Goal: Find specific page/section: Find specific page/section

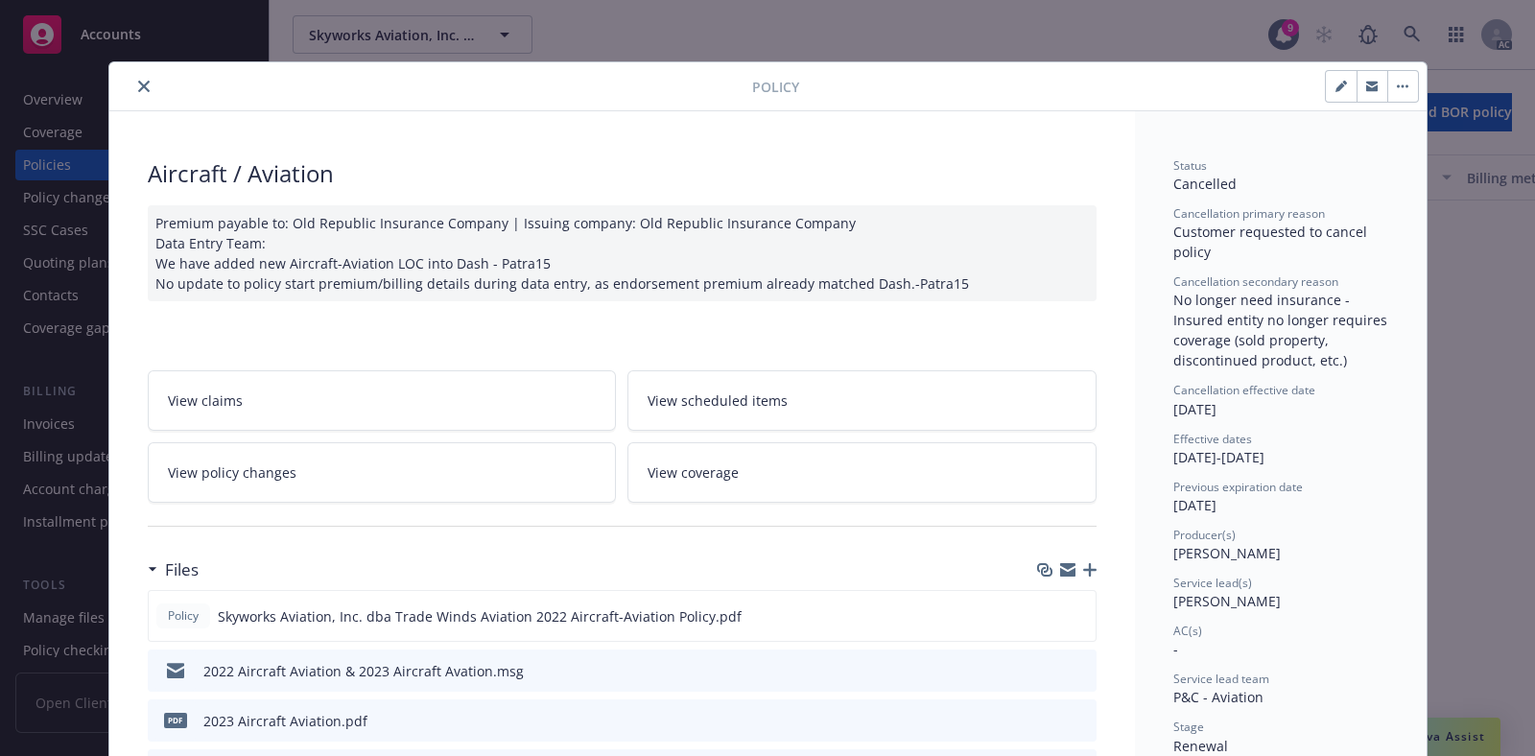
click at [138, 87] on icon "close" at bounding box center [144, 87] width 12 height 12
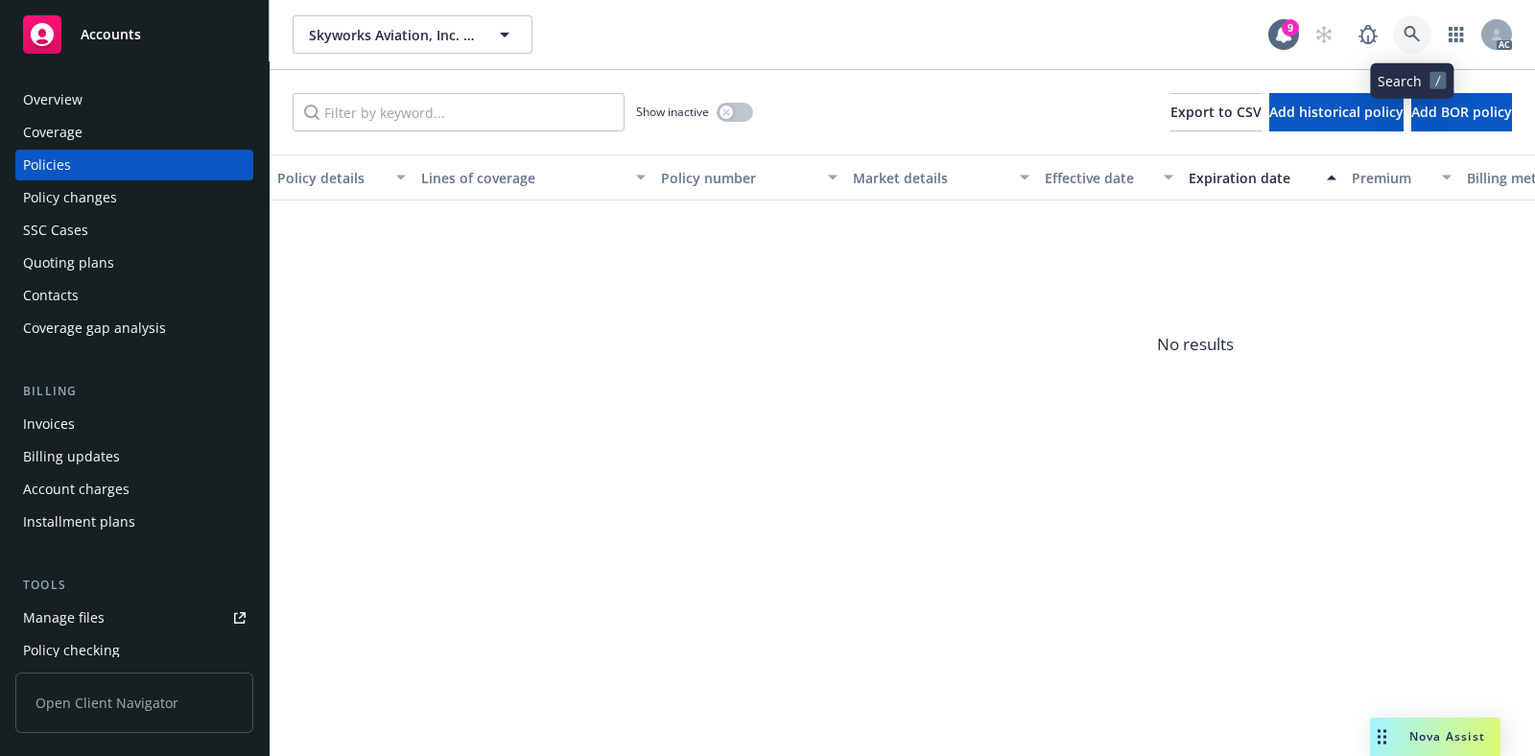
click at [1415, 36] on icon at bounding box center [1411, 34] width 16 height 16
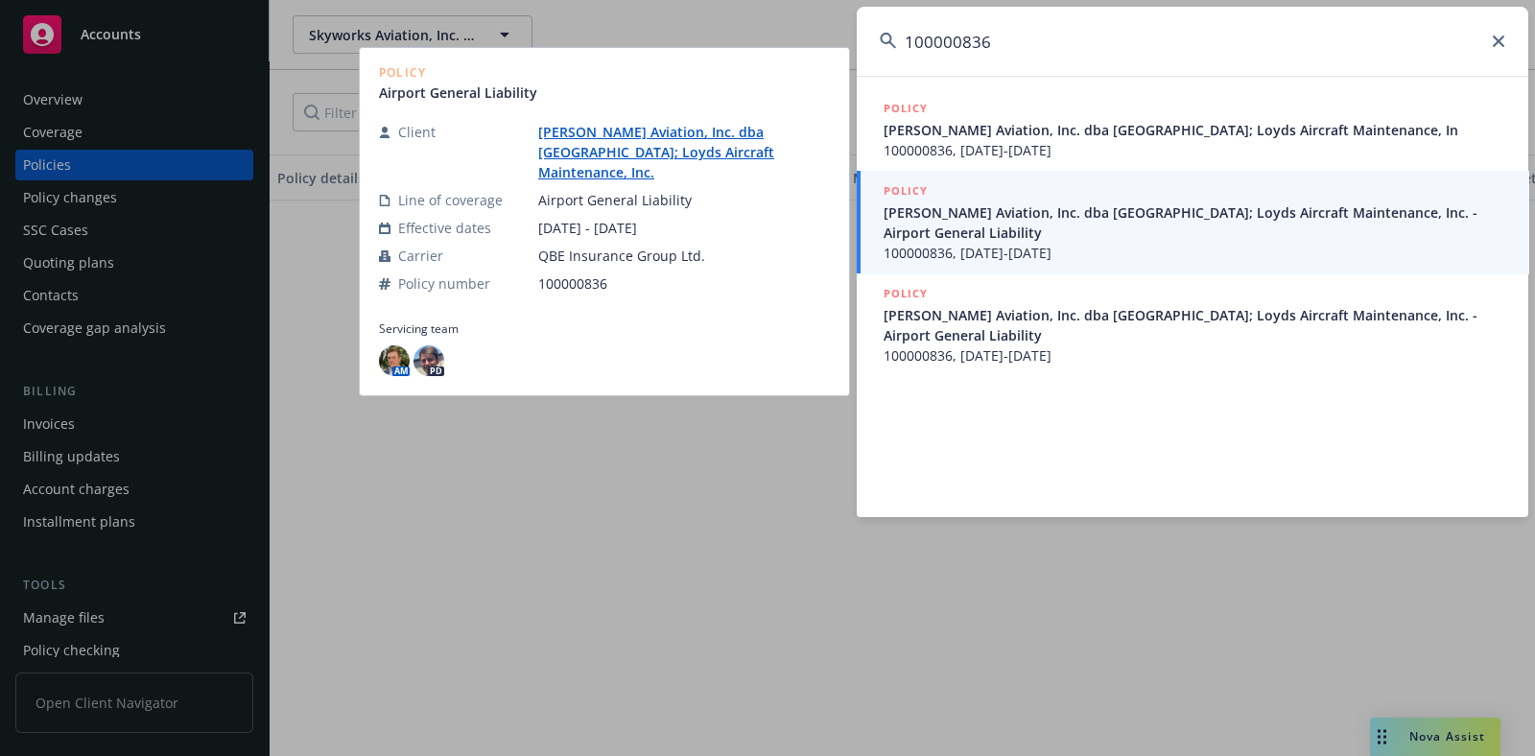
type input "100000836"
click at [1127, 244] on span "100000836, [DATE]-[DATE]" at bounding box center [1193, 253] width 621 height 20
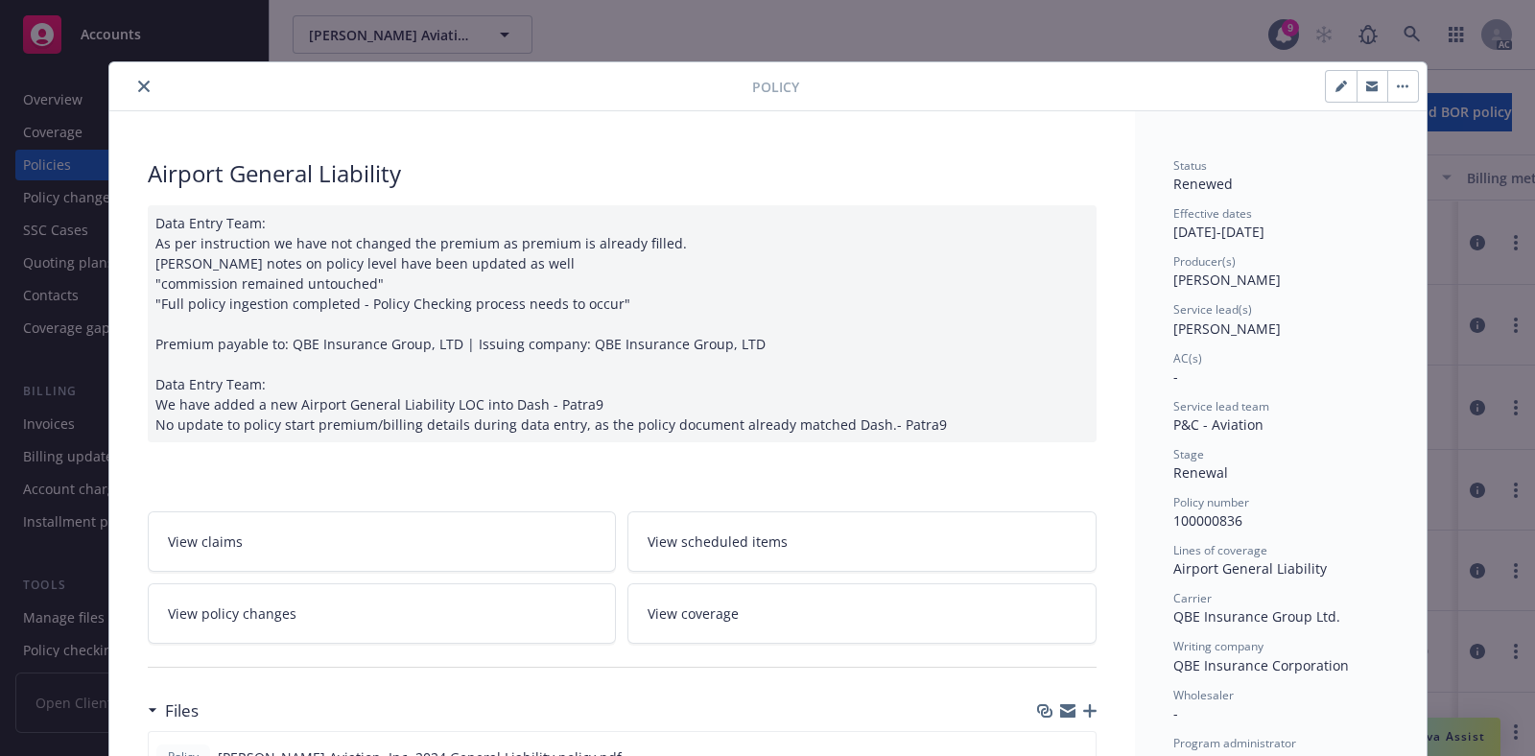
click at [138, 88] on icon "close" at bounding box center [144, 87] width 12 height 12
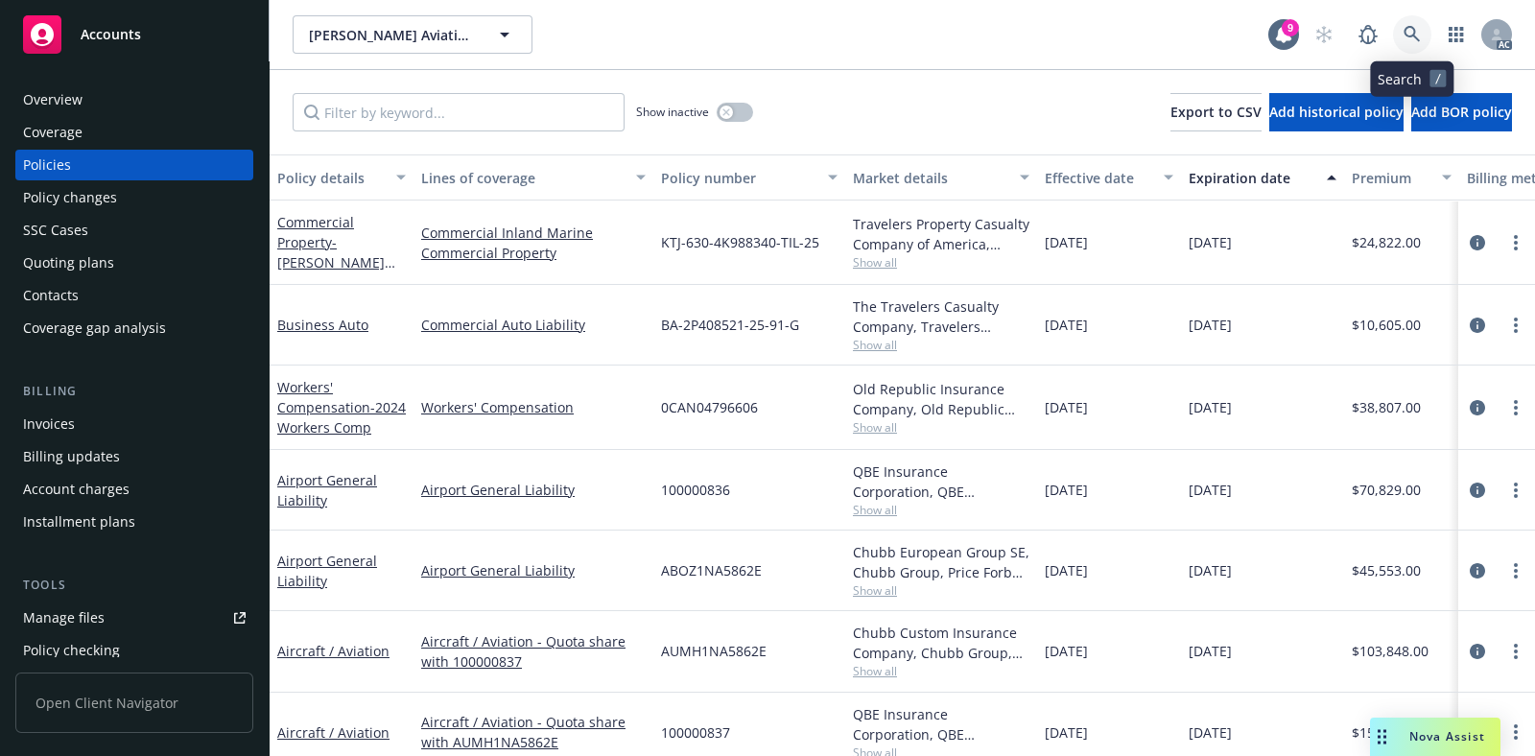
click at [1416, 35] on icon at bounding box center [1411, 34] width 17 height 17
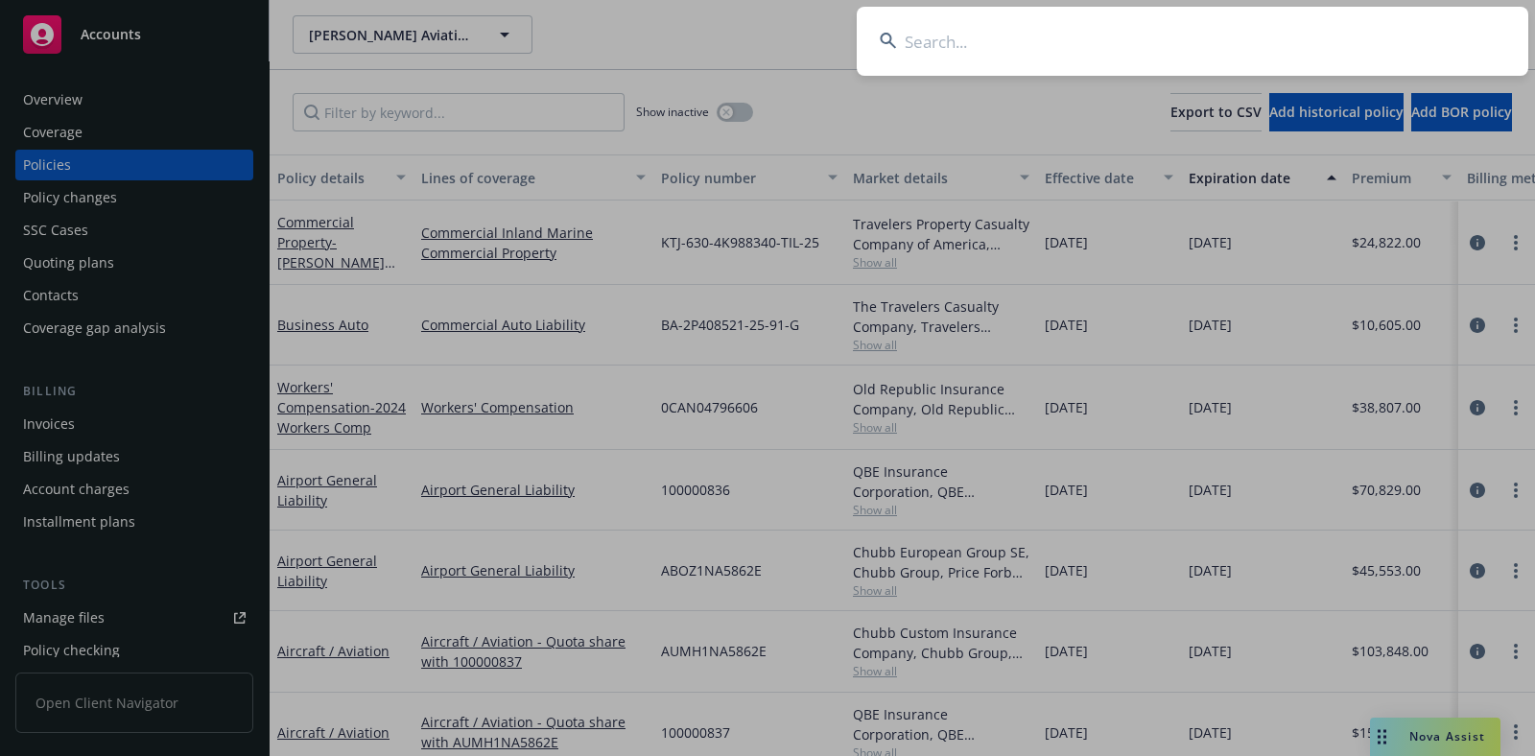
click at [1226, 35] on input at bounding box center [1191, 41] width 671 height 69
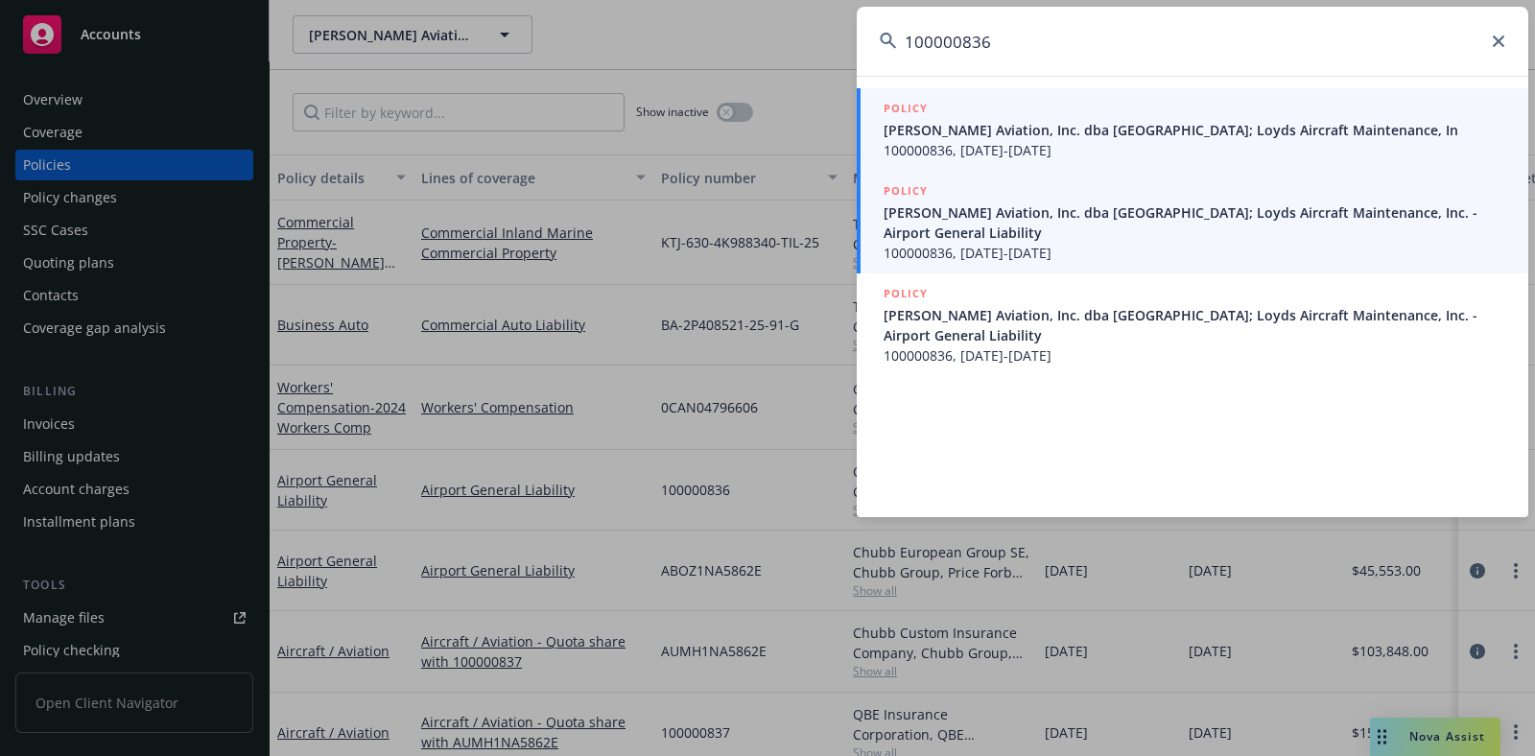
type input "100000836"
click at [1034, 241] on span "[PERSON_NAME] Aviation, Inc. dba [GEOGRAPHIC_DATA]; Loyds Aircraft Maintenance,…" at bounding box center [1193, 222] width 621 height 40
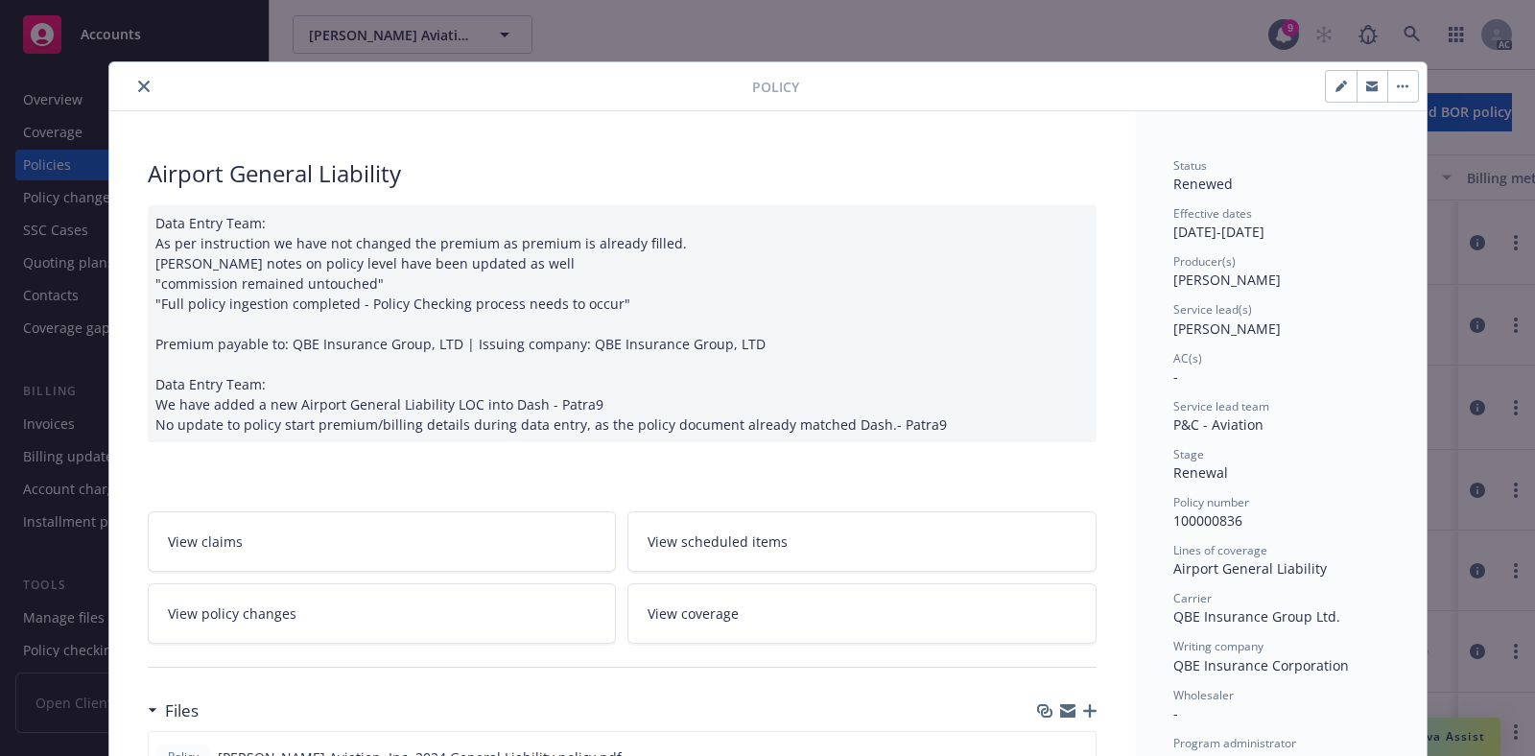
click at [138, 82] on icon "close" at bounding box center [144, 87] width 12 height 12
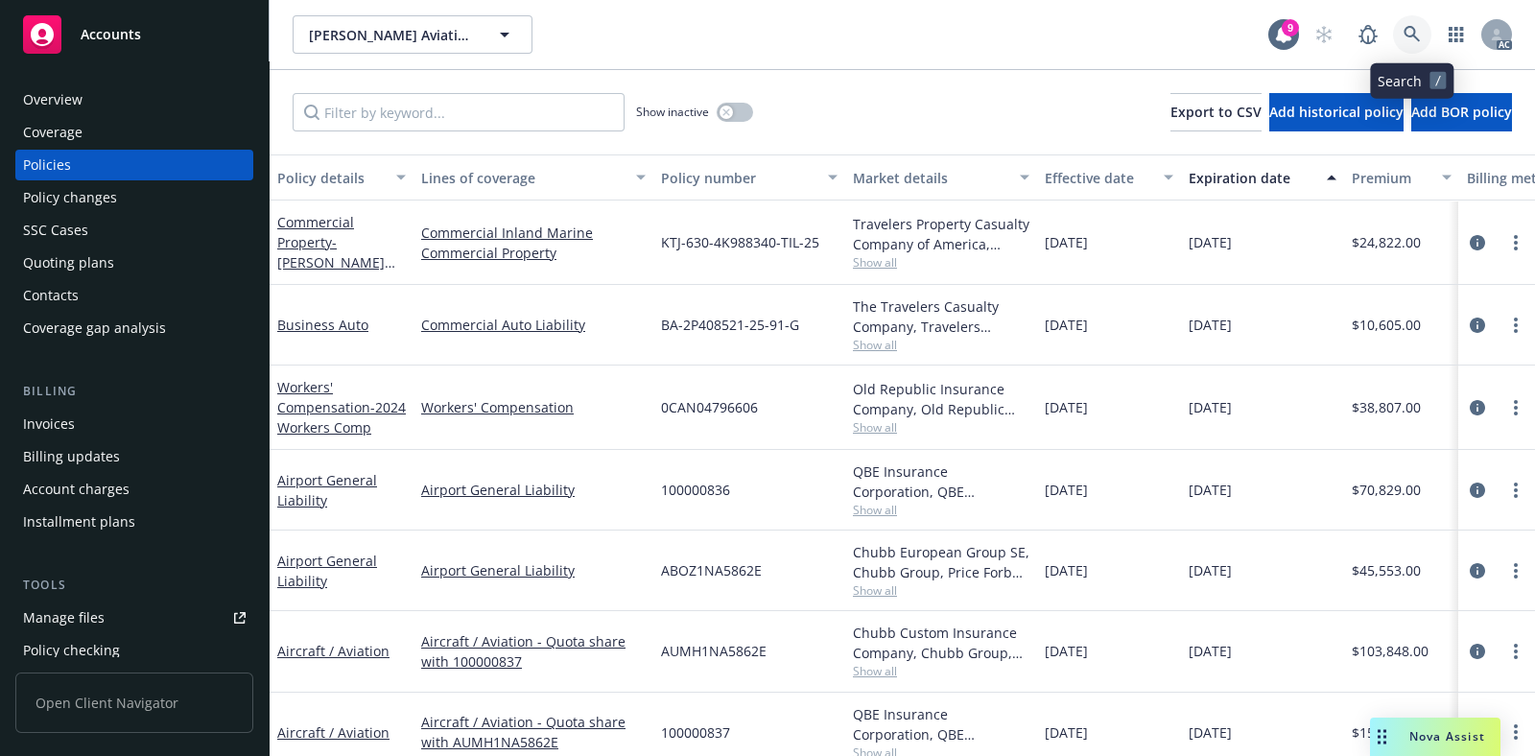
click at [1404, 32] on icon at bounding box center [1411, 34] width 16 height 16
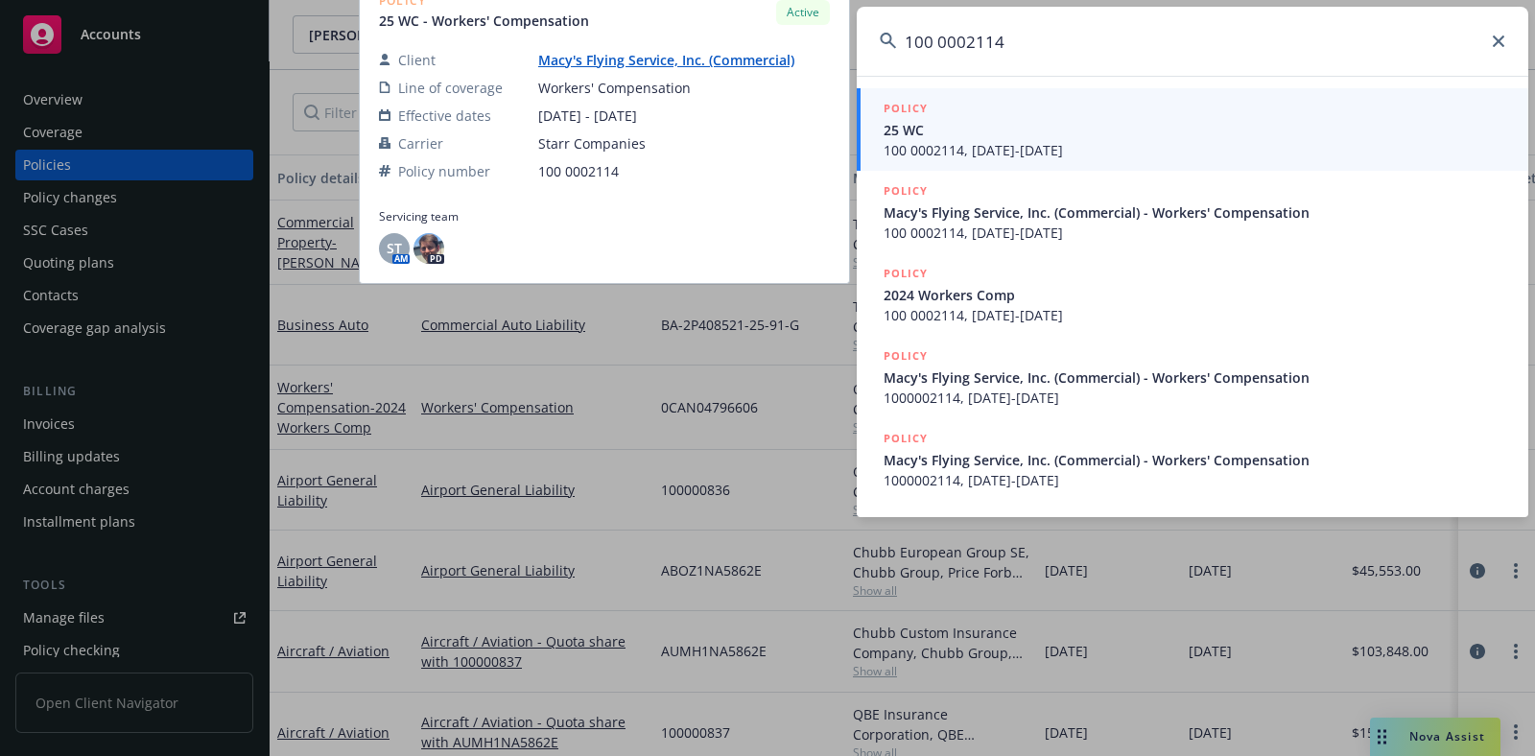
type input "100 0002114"
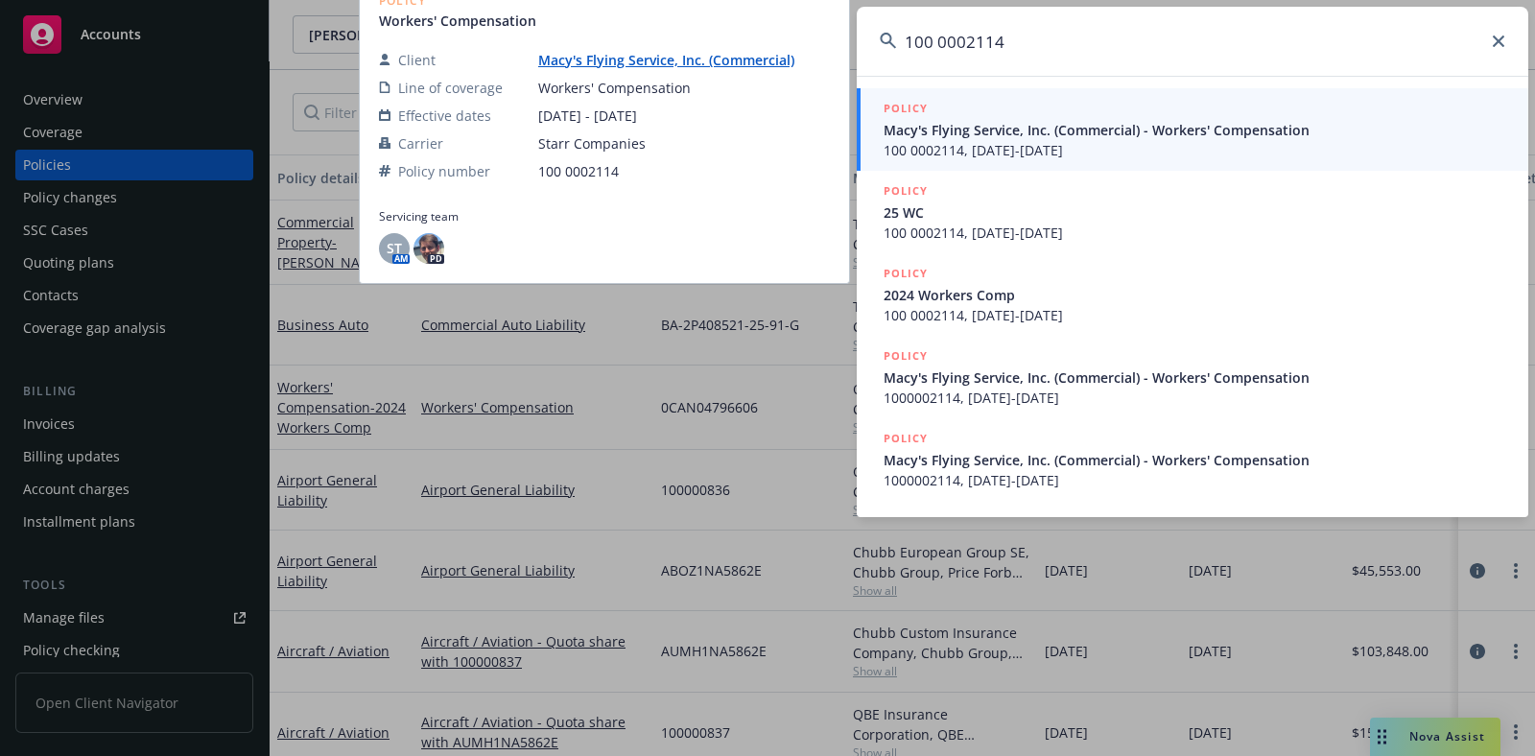
click at [1171, 131] on span "Macy's Flying Service, Inc. (Commercial) - Workers' Compensation" at bounding box center [1193, 130] width 621 height 20
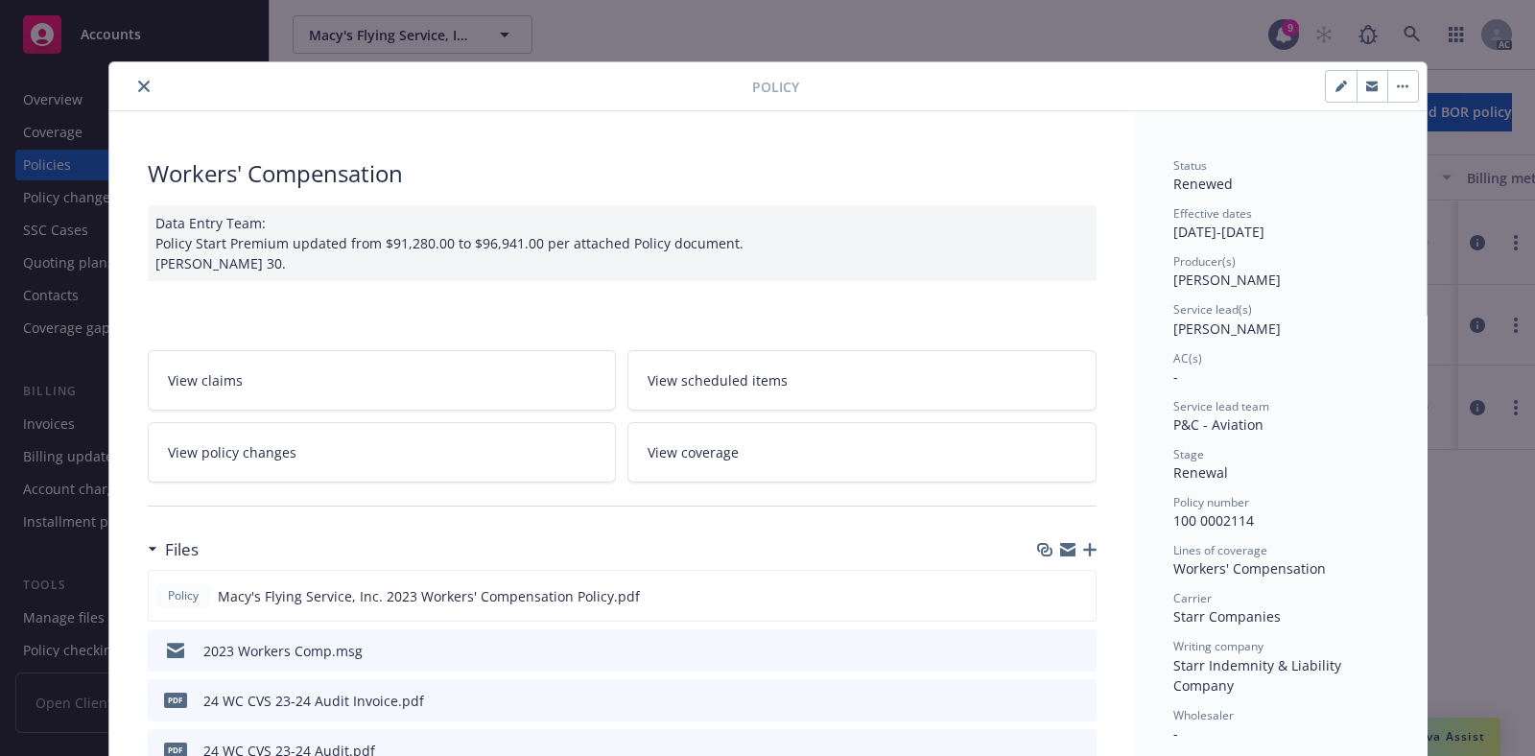
click at [138, 83] on icon "close" at bounding box center [144, 87] width 12 height 12
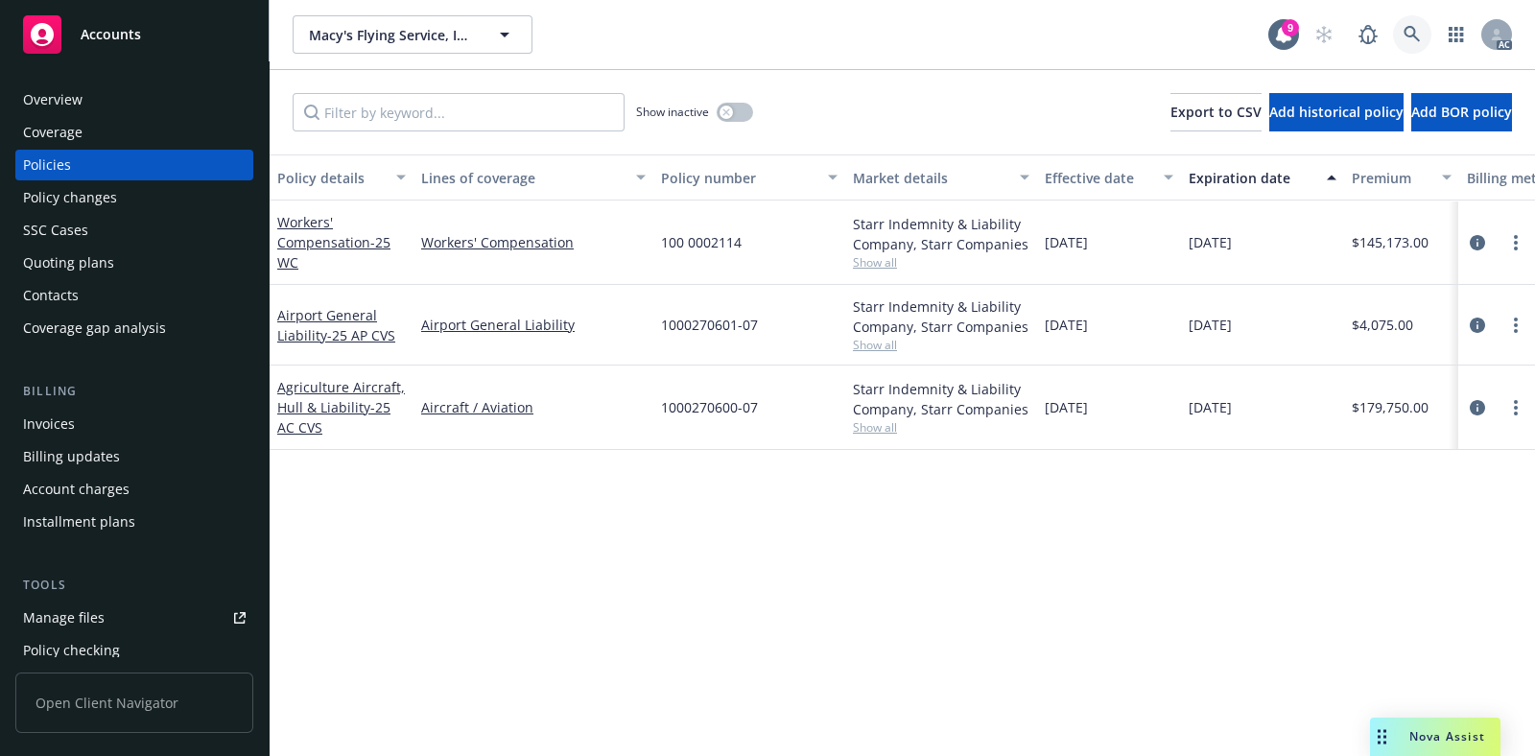
click at [1412, 35] on icon at bounding box center [1411, 34] width 16 height 16
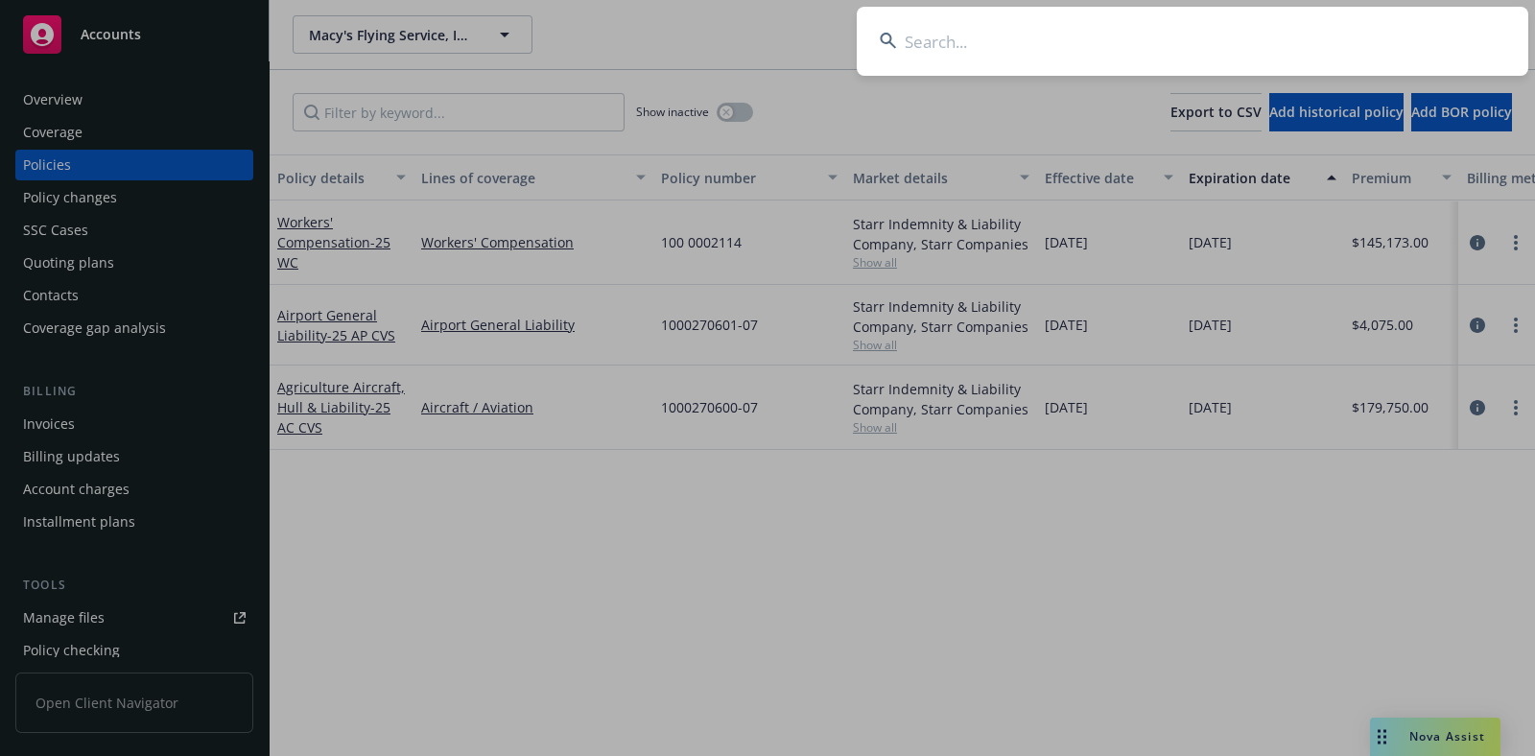
click at [1184, 36] on input at bounding box center [1191, 41] width 671 height 69
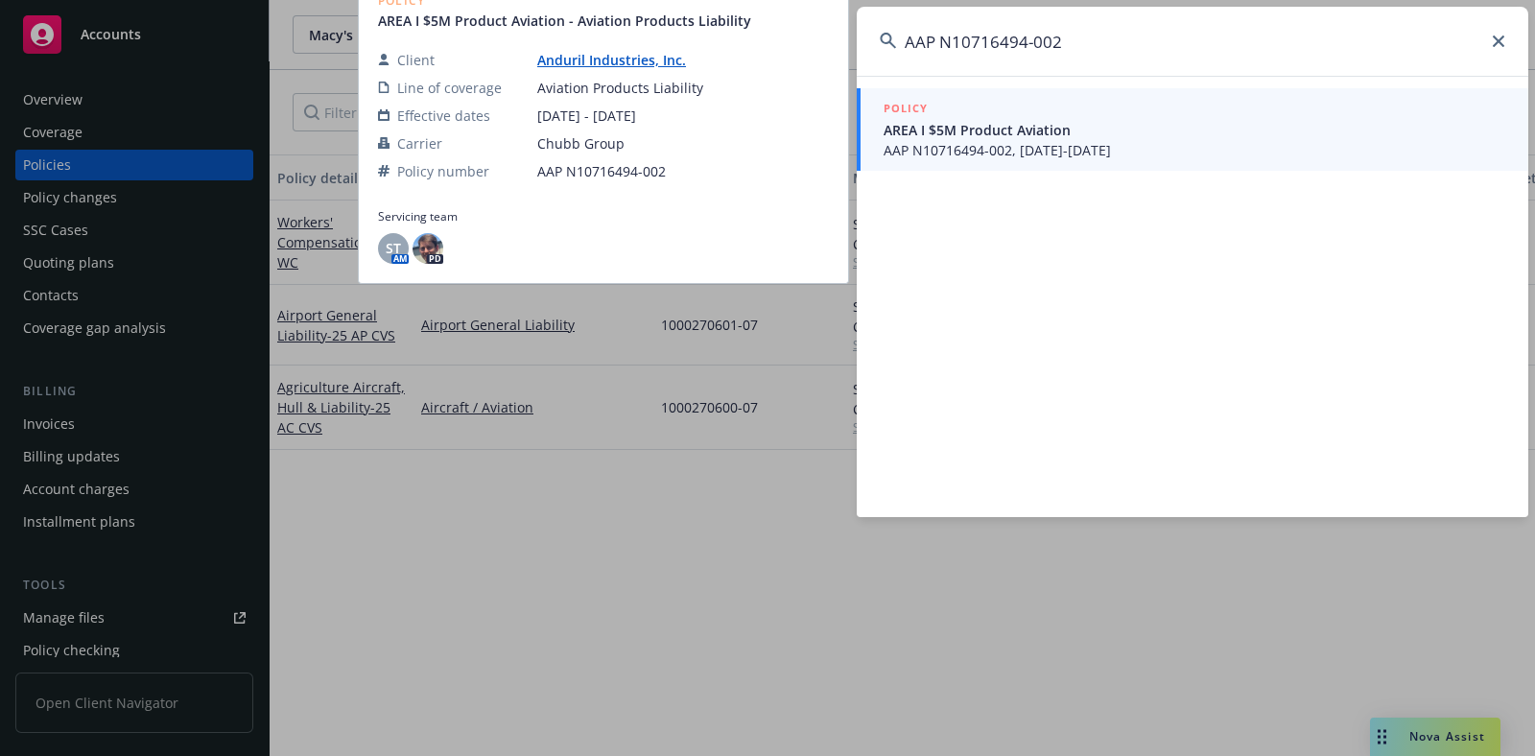
type input "AAP N10716494-002"
click at [1017, 129] on span "AREA I $5M Product Aviation" at bounding box center [1193, 130] width 621 height 20
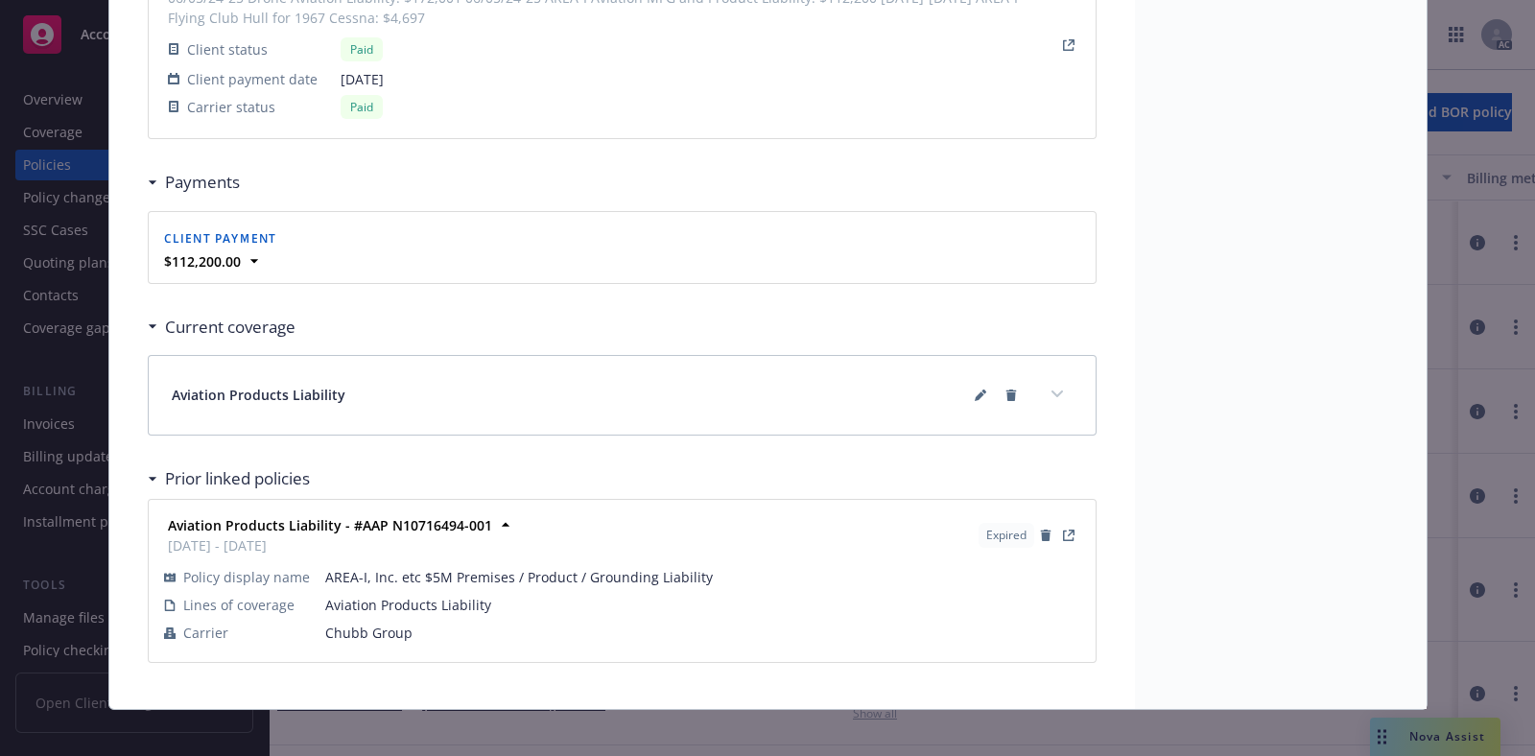
scroll to position [1830, 0]
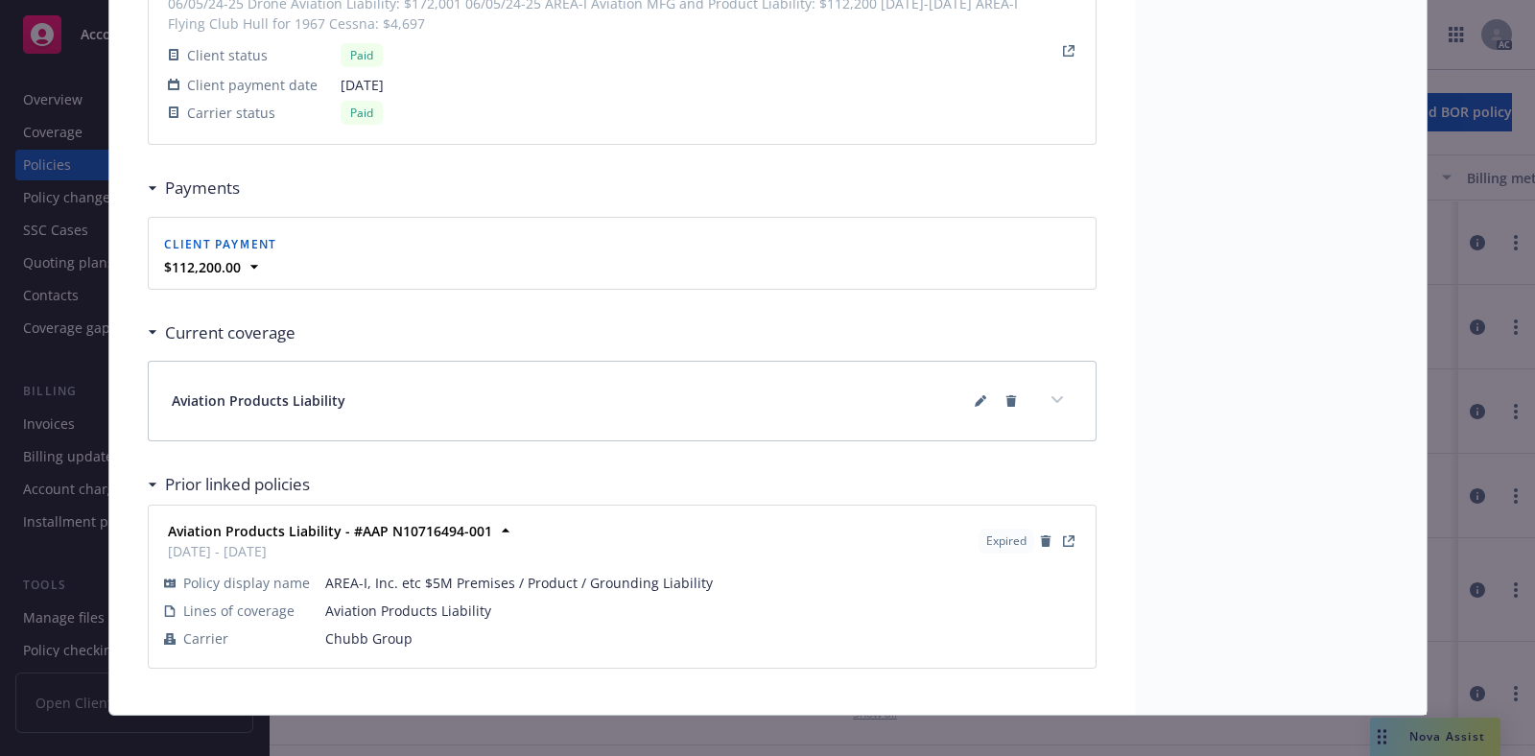
click at [1434, 69] on div "Policy Aviation Products Liability - AREA I $5M Product Aviation [DATE] [PERSON…" at bounding box center [767, 378] width 1535 height 756
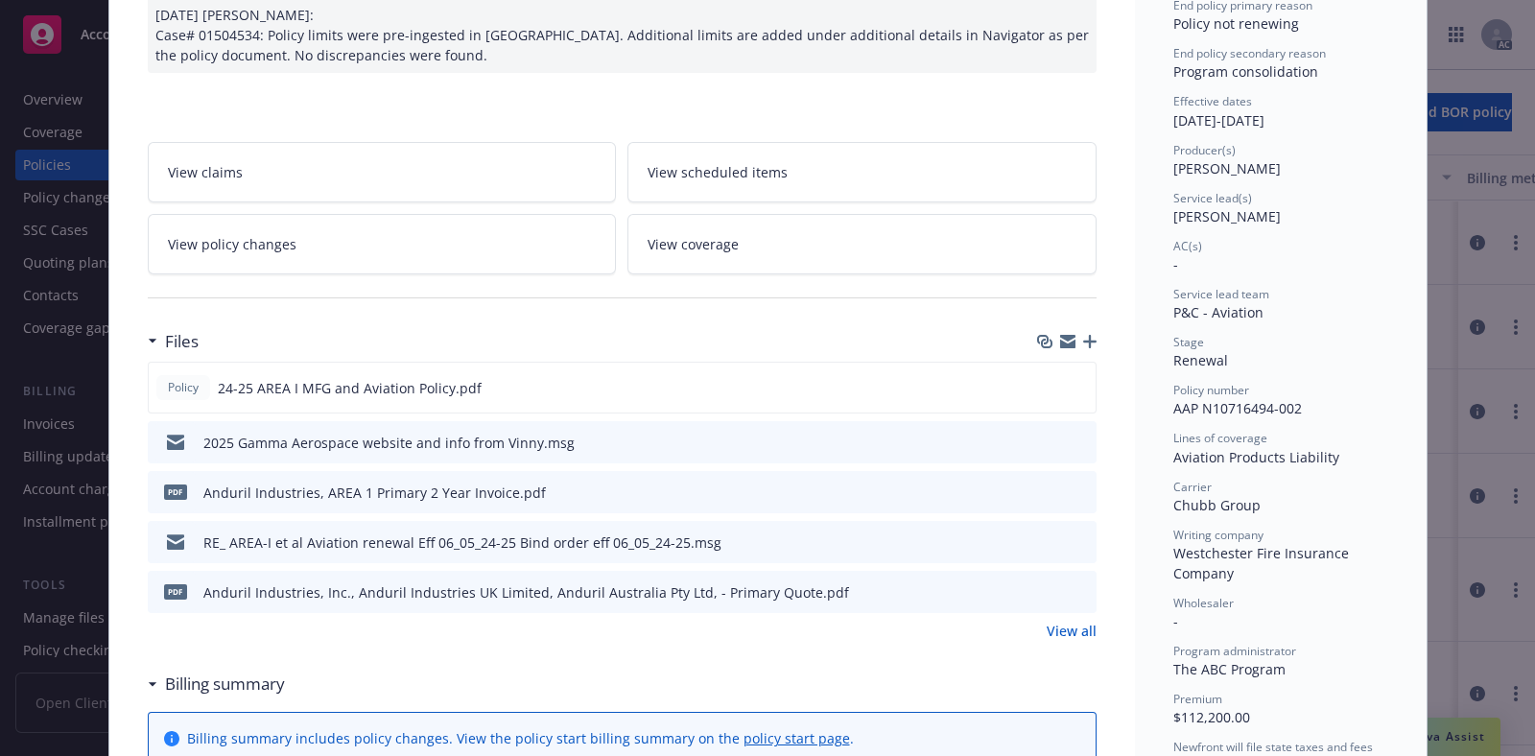
scroll to position [0, 0]
